Goal: Transaction & Acquisition: Register for event/course

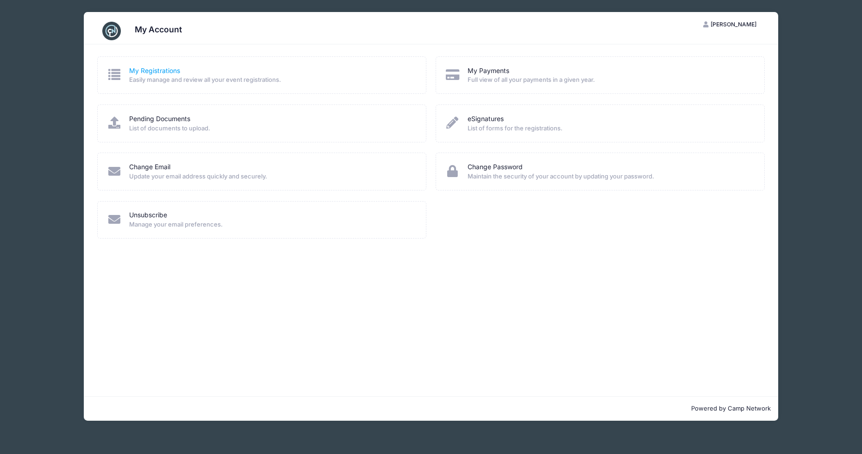
click at [158, 70] on link "My Registrations" at bounding box center [154, 71] width 51 height 10
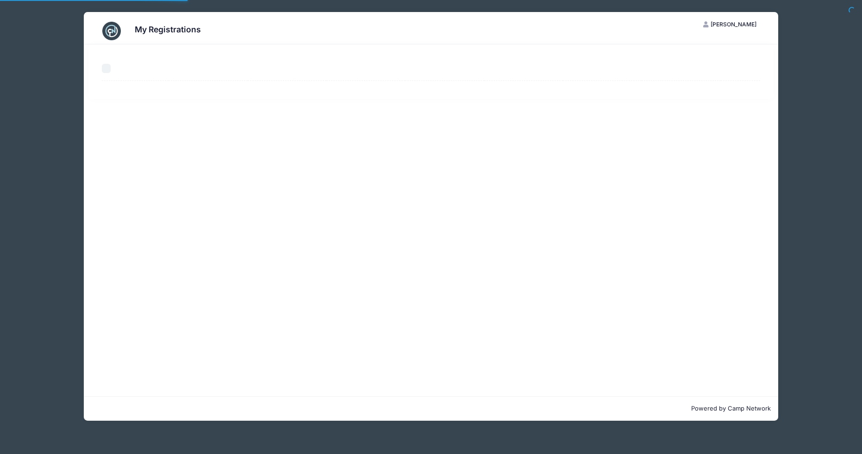
select select "50"
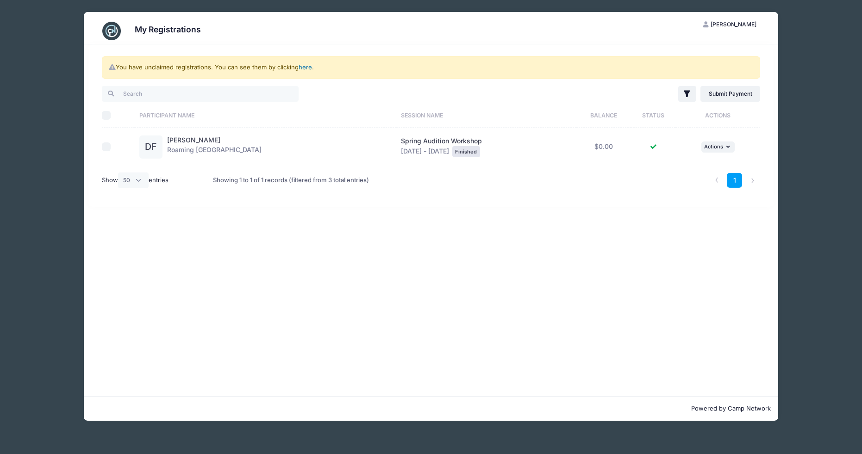
click at [304, 67] on link "here" at bounding box center [304, 66] width 13 height 7
click at [815, 168] on div "My Registrations JF Jennifer Flanagan My Account Logout You have unclaimed regi…" at bounding box center [430, 216] width 833 height 433
click at [808, 43] on div "My Registrations JF Jennifer Flanagan My Account Logout You have unclaimed regi…" at bounding box center [430, 216] width 833 height 433
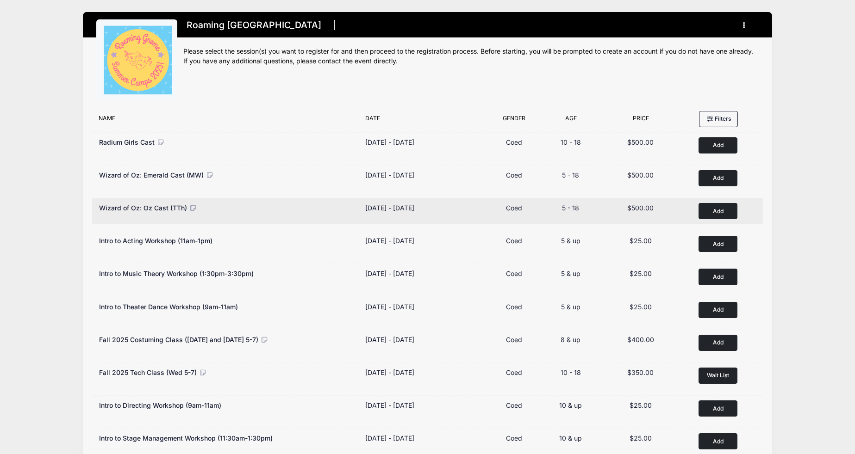
click at [720, 211] on button "Add to Cart" at bounding box center [717, 211] width 39 height 16
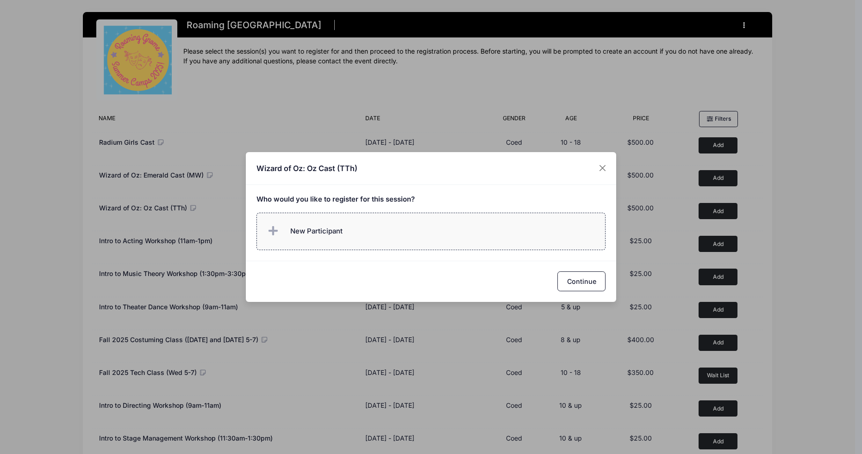
click at [299, 226] on span "New Participant" at bounding box center [316, 231] width 52 height 10
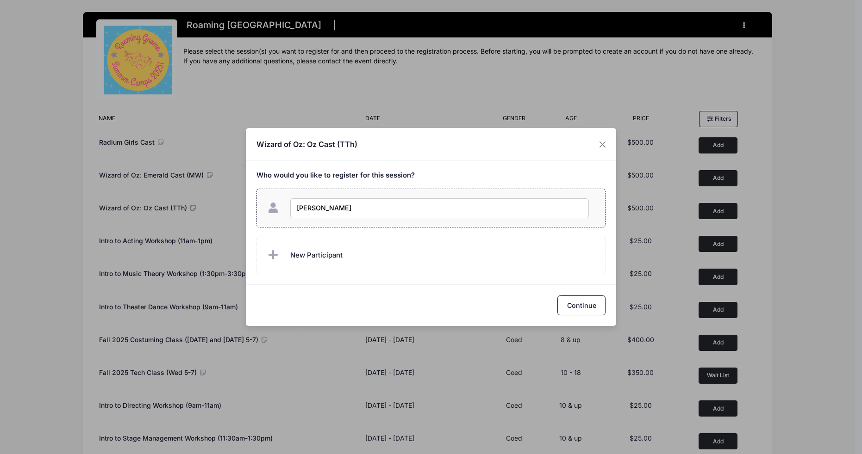
type input "Delaney Flanagan"
checkbox input "true"
click at [588, 305] on button "Continue" at bounding box center [581, 306] width 48 height 20
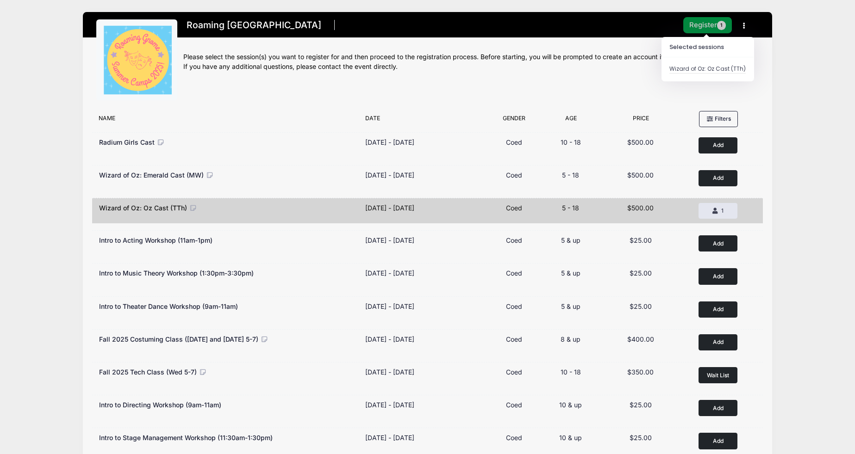
click at [695, 22] on button "Register 1" at bounding box center [707, 25] width 49 height 16
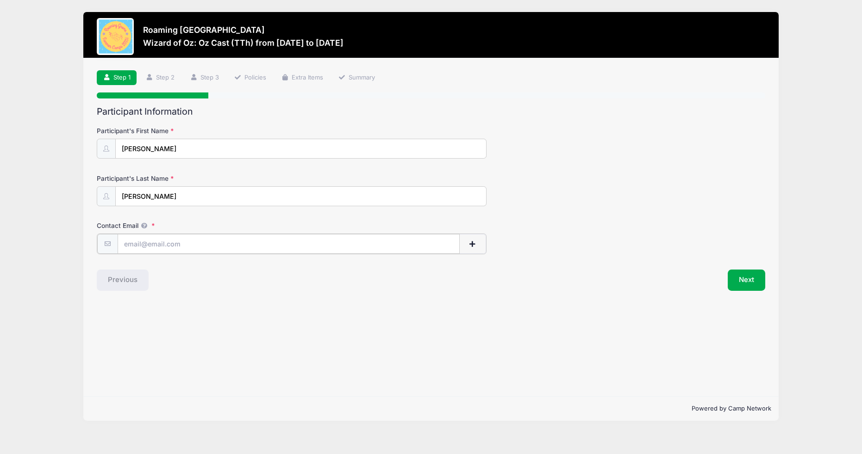
click at [280, 240] on input "Contact Email" at bounding box center [289, 244] width 342 height 20
type input "[EMAIL_ADDRESS][PERSON_NAME][DOMAIN_NAME]"
click at [736, 282] on button "Next" at bounding box center [745, 279] width 37 height 21
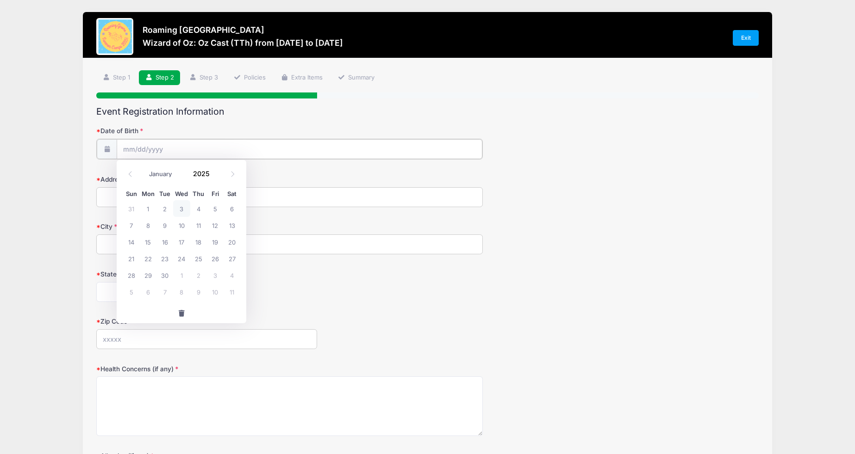
click at [193, 148] on input "Date of Birth" at bounding box center [299, 149] width 365 height 20
click at [211, 172] on input "2025" at bounding box center [203, 174] width 30 height 14
click at [214, 175] on span at bounding box center [215, 177] width 6 height 7
click at [214, 176] on span at bounding box center [215, 177] width 6 height 7
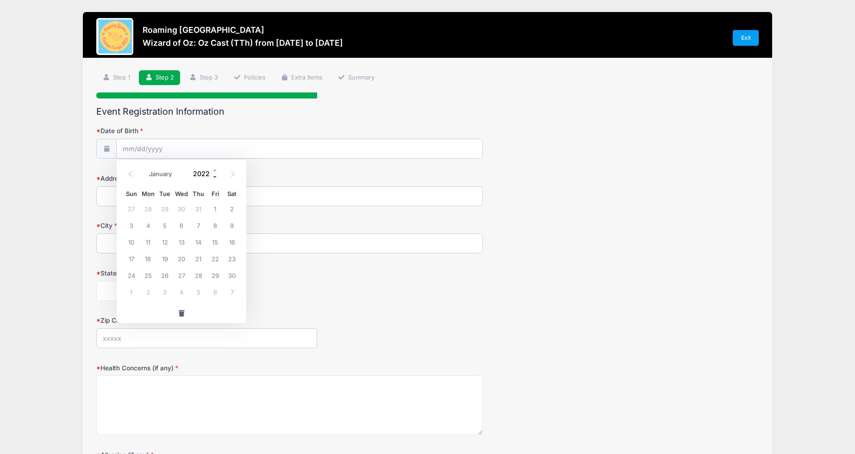
click at [214, 176] on span at bounding box center [215, 177] width 6 height 7
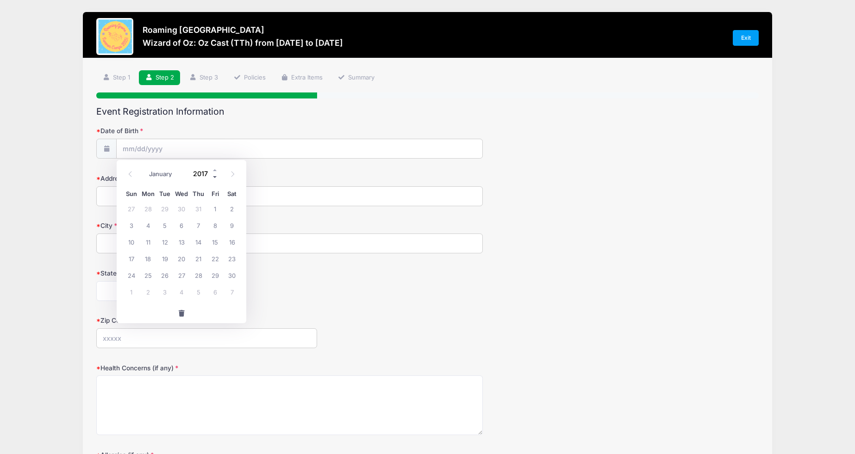
click at [214, 176] on span at bounding box center [215, 177] width 6 height 7
type input "2013"
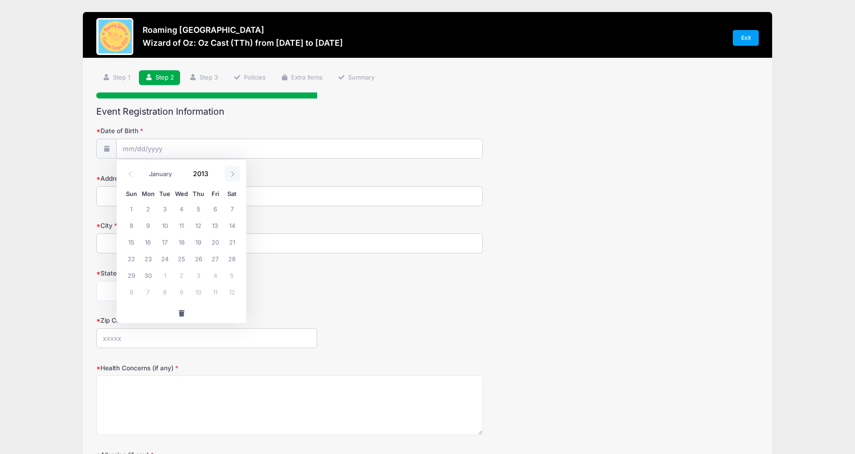
click at [232, 174] on icon at bounding box center [233, 174] width 6 height 6
select select "10"
click at [183, 277] on span "27" at bounding box center [181, 275] width 17 height 17
type input "11/27/2013"
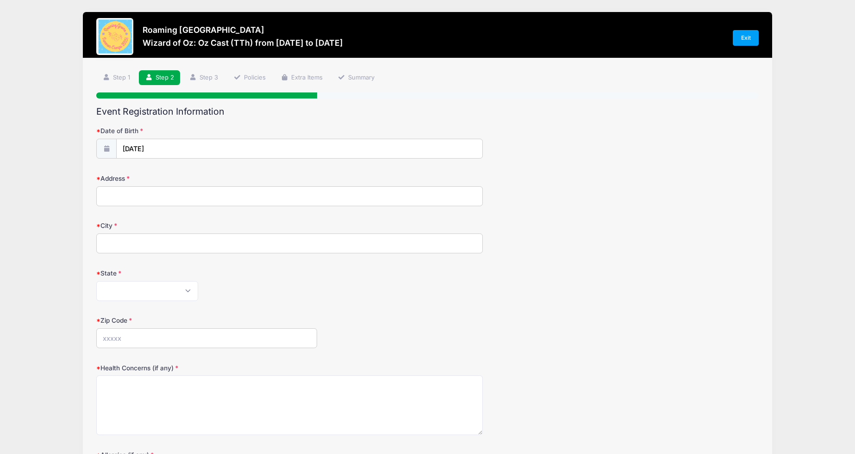
click at [180, 201] on input "Address" at bounding box center [289, 196] width 386 height 20
type input "8283 East 29th Place"
type input "Denver"
select select "CO"
type input "80238"
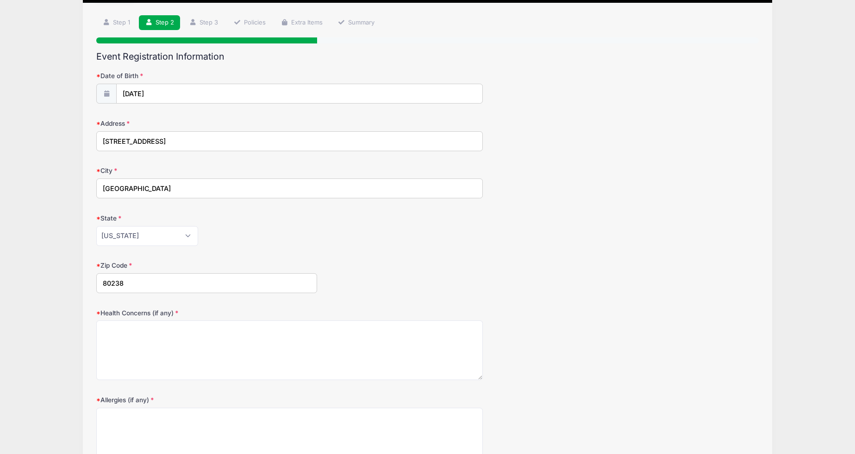
scroll to position [56, 0]
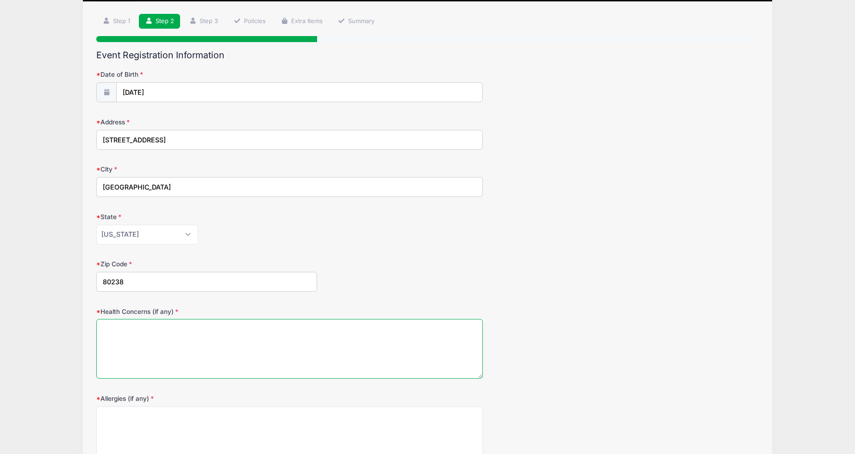
click at [218, 332] on textarea "Health Concerns (if any)" at bounding box center [289, 349] width 386 height 60
click at [209, 327] on textarea "Health Concerns (if any)" at bounding box center [289, 349] width 386 height 60
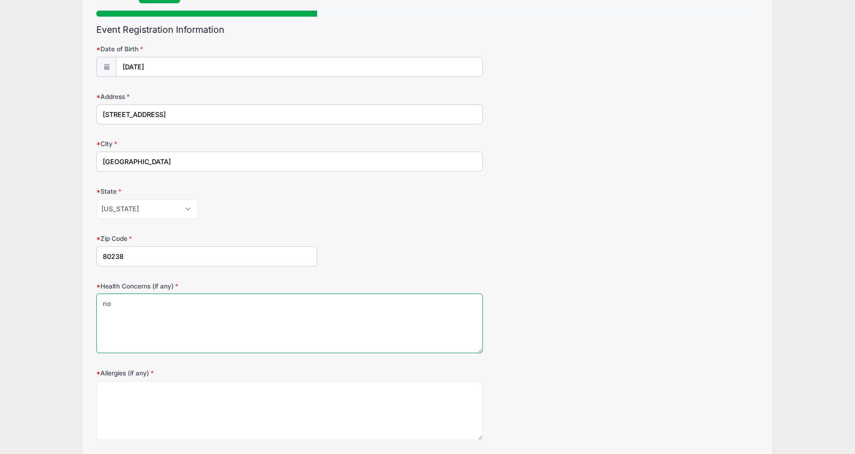
scroll to position [153, 0]
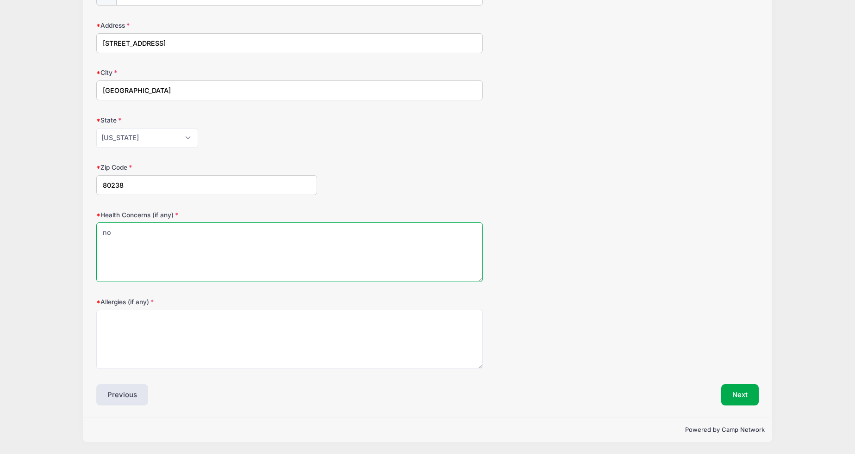
type textarea "no"
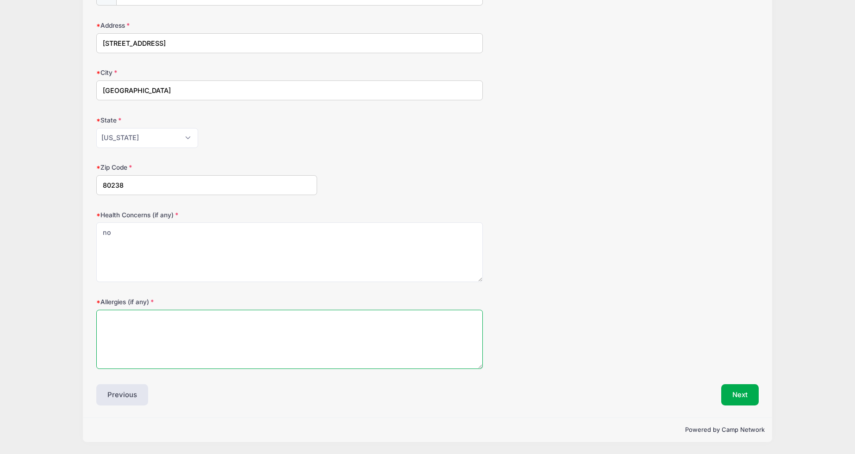
click at [217, 337] on textarea "Allergies (if any)" at bounding box center [289, 340] width 386 height 60
type textarea "no"
click at [671, 329] on div "Allergies (if any) no" at bounding box center [427, 334] width 662 height 72
click at [730, 387] on button "Next" at bounding box center [739, 395] width 37 height 21
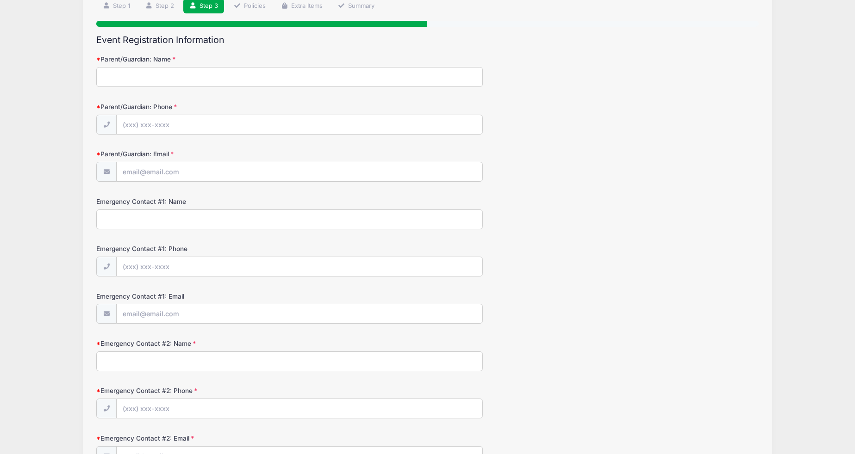
scroll to position [0, 0]
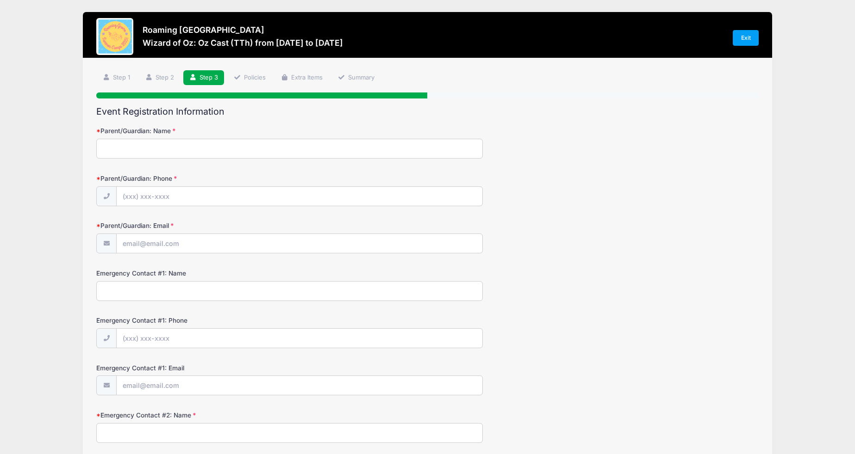
click at [355, 151] on input "Parent/Guardian: Name" at bounding box center [289, 149] width 386 height 20
type input "Jennifer Flanagan"
type input "(612) 201-6552"
type input "[EMAIL_ADDRESS][PERSON_NAME][DOMAIN_NAME]"
click at [215, 292] on input "Emergency Contact #1: Name" at bounding box center [289, 291] width 386 height 20
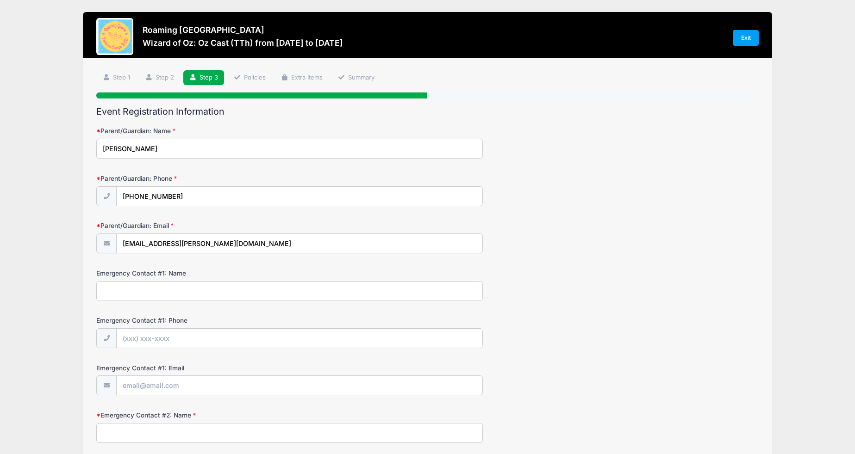
type input "Jennifer Flanagan"
type input "(612) 201-6552"
type input "[EMAIL_ADDRESS][PERSON_NAME][DOMAIN_NAME]"
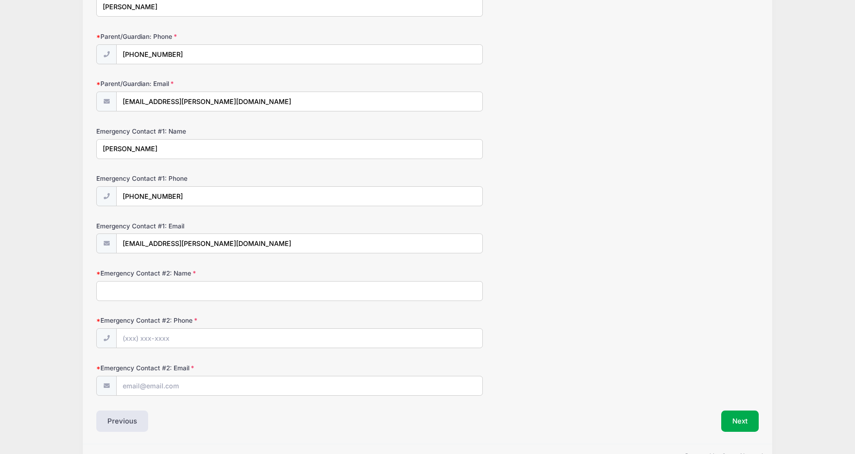
scroll to position [143, 0]
click at [216, 291] on input "Emergency Contact #2: Name" at bounding box center [289, 291] width 386 height 20
type input "Jonathan Flanagan"
type input "(612) 201-6530"
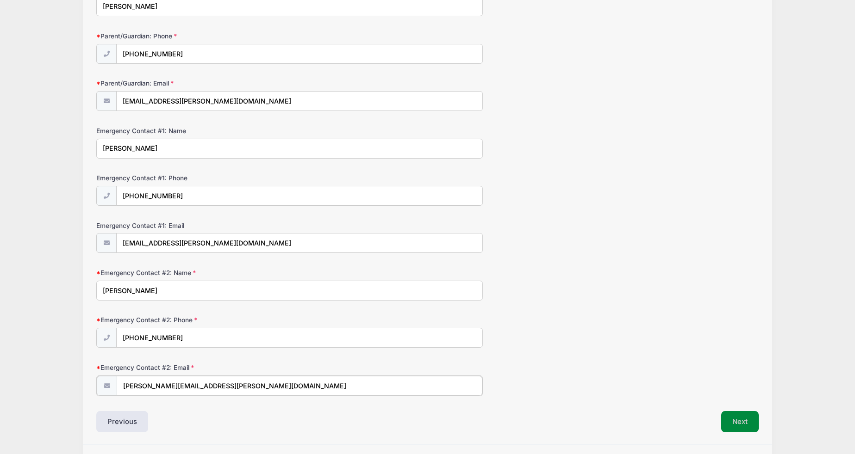
type input "jon.m.flanagan@gmail.com"
click at [736, 419] on button "Next" at bounding box center [739, 420] width 37 height 21
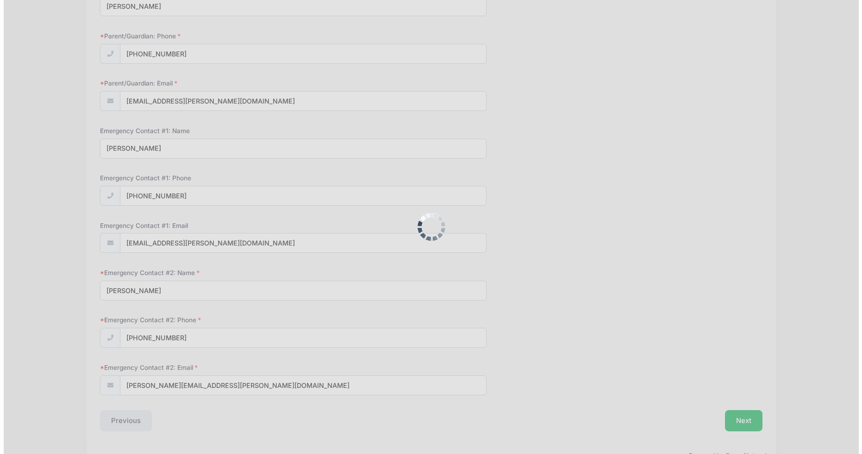
scroll to position [0, 0]
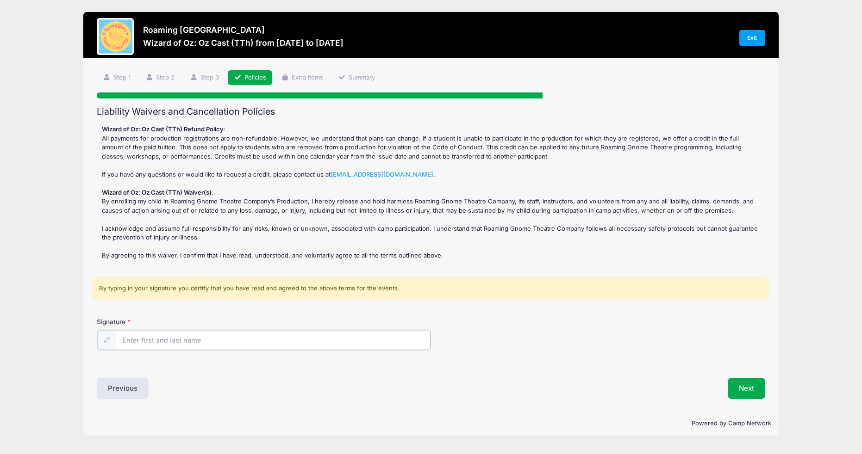
click at [230, 337] on input "Signature" at bounding box center [273, 340] width 315 height 20
type input "Jennifer Flanagan"
click at [266, 367] on div "Liability Waivers and Cancellation Policies Wizard of Oz: Oz Cast (TTh) Refund …" at bounding box center [431, 252] width 668 height 292
click at [743, 381] on button "Next" at bounding box center [745, 387] width 37 height 21
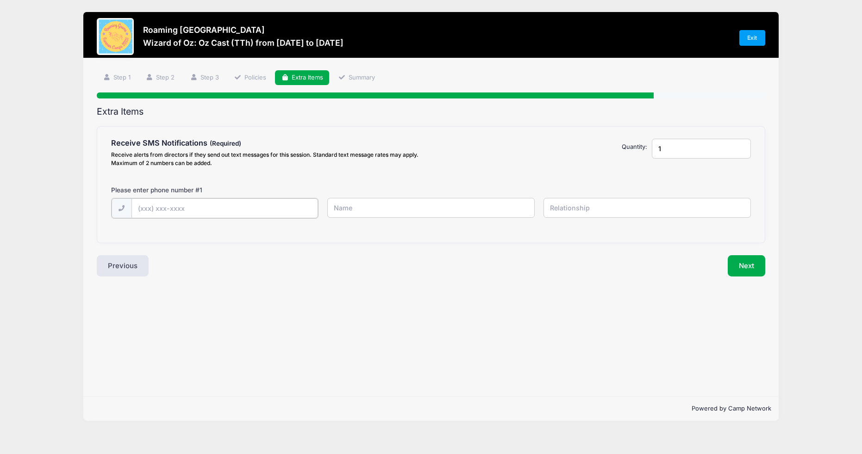
click at [245, 213] on input "text" at bounding box center [224, 209] width 186 height 20
type input "(612) 201-6552"
click at [367, 211] on input "text" at bounding box center [430, 208] width 207 height 20
type input "Jennifer Flanagan"
click at [559, 215] on input "text" at bounding box center [646, 208] width 207 height 20
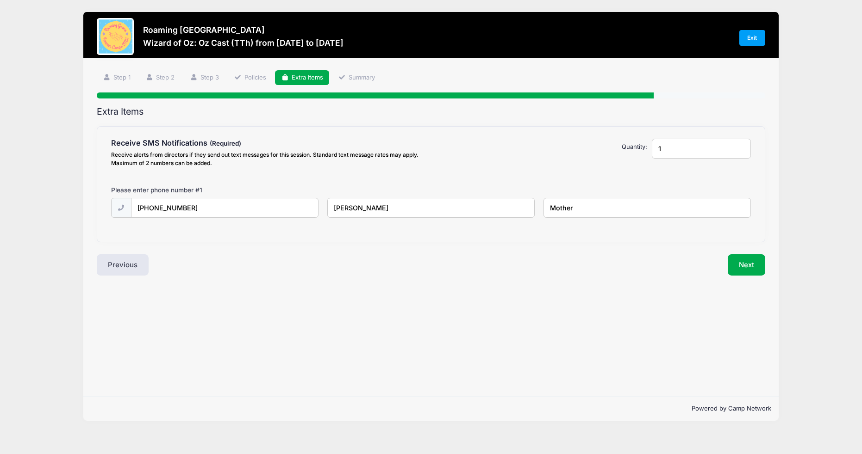
type input "Mother"
click at [585, 298] on div "Step 5 /7 Step 1 Step 2 Step 3 Policies Extra Items Summary Participant Informa…" at bounding box center [430, 227] width 695 height 338
drag, startPoint x: 667, startPoint y: 149, endPoint x: 646, endPoint y: 147, distance: 20.9
click at [647, 147] on div "1" at bounding box center [701, 155] width 108 height 32
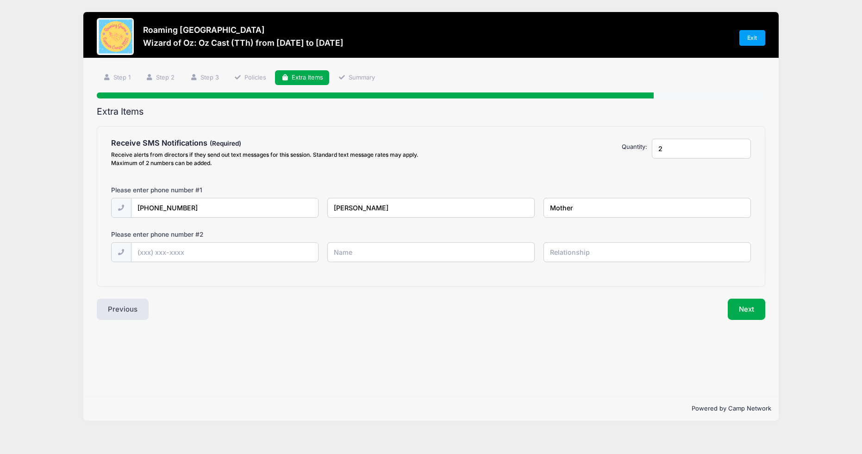
type input "2"
click at [207, 255] on input "text" at bounding box center [224, 253] width 186 height 20
type input "(612) 201-6530"
click at [348, 255] on input "text" at bounding box center [430, 252] width 207 height 20
type input "Jonathan Flanagan"
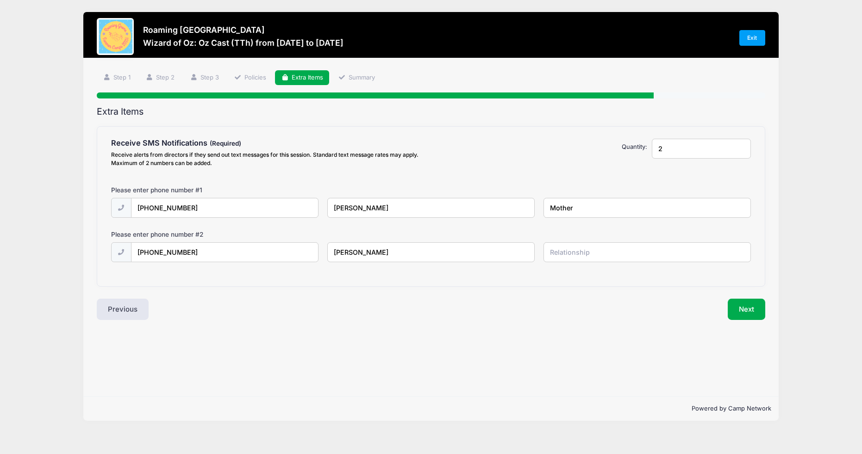
click at [562, 254] on input "text" at bounding box center [646, 252] width 207 height 20
type input "Father"
drag, startPoint x: 616, startPoint y: 315, endPoint x: 665, endPoint y: 310, distance: 48.4
click at [616, 315] on div "Next" at bounding box center [600, 309] width 338 height 21
click at [758, 310] on button "Next" at bounding box center [745, 309] width 37 height 21
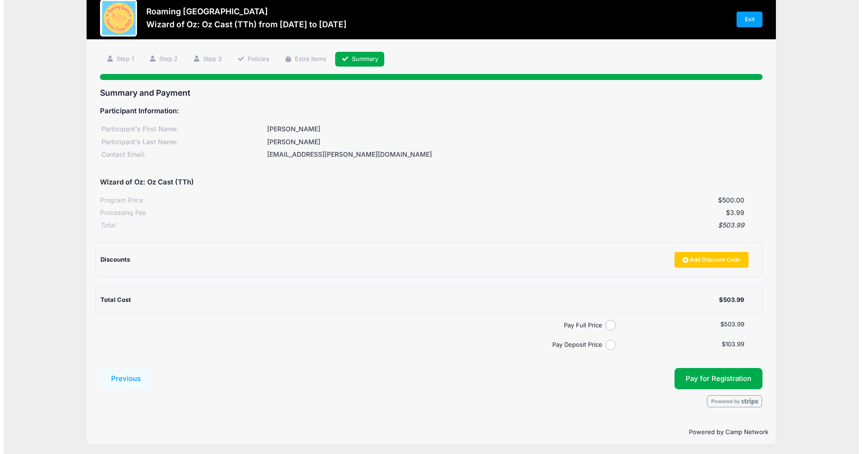
scroll to position [20, 0]
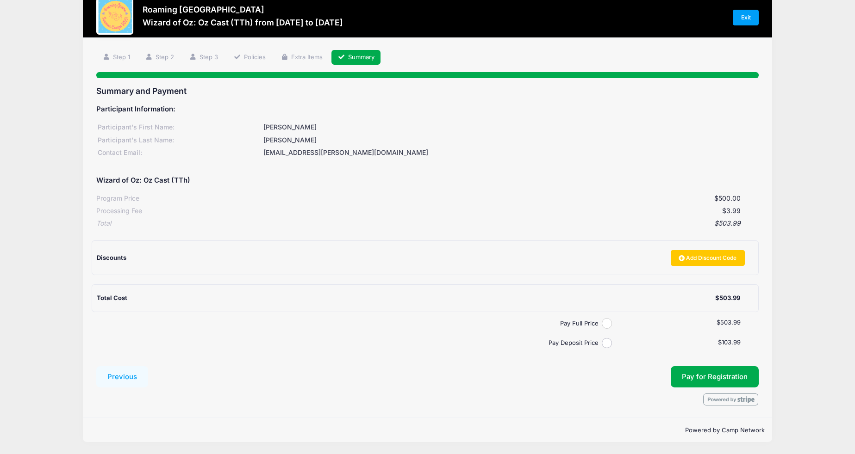
click at [604, 324] on input "Pay Full Price" at bounding box center [607, 323] width 11 height 11
radio input "true"
click at [699, 379] on button "Pay for Registration" at bounding box center [715, 377] width 88 height 21
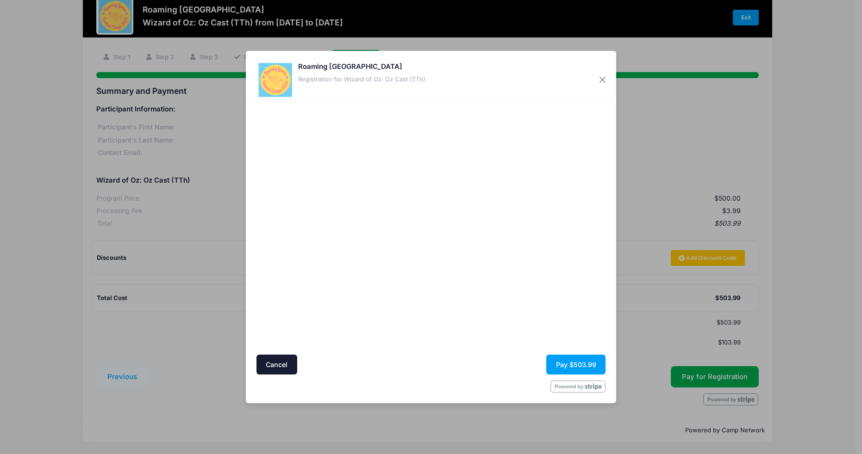
click at [478, 373] on div "Cancel Pay $503.99" at bounding box center [430, 365] width 349 height 20
click at [574, 362] on button "Pay $503.99" at bounding box center [575, 365] width 59 height 20
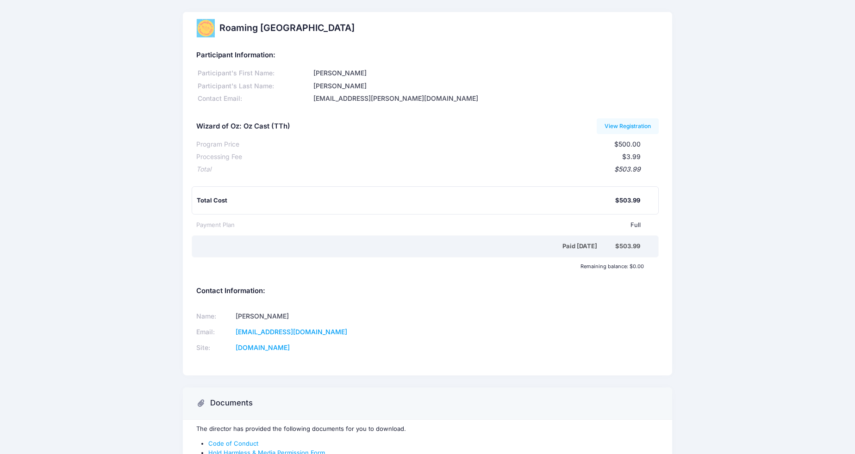
click at [759, 257] on div "Roaming [GEOGRAPHIC_DATA] Participant Information: Participant's First Name: [P…" at bounding box center [427, 250] width 855 height 476
